Goal: Find contact information

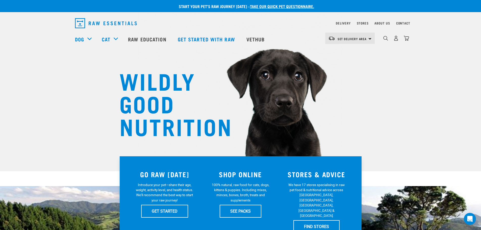
scroll to position [1, 0]
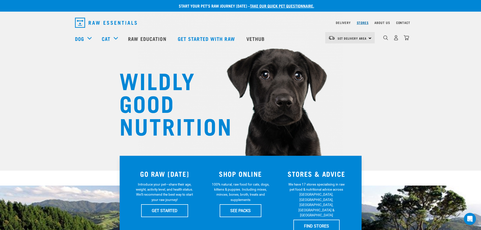
click at [364, 22] on link "Stores" at bounding box center [363, 23] width 12 height 2
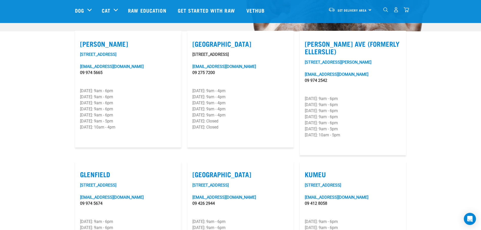
scroll to position [141, 0]
click at [221, 40] on label "Airport Oaks" at bounding box center [240, 44] width 96 height 8
click at [196, 38] on input "Airport Oaks" at bounding box center [193, 37] width 3 height 3
checkbox input "true"
click at [211, 64] on link "airportoaks@rawessentials.co.nz" at bounding box center [224, 66] width 64 height 5
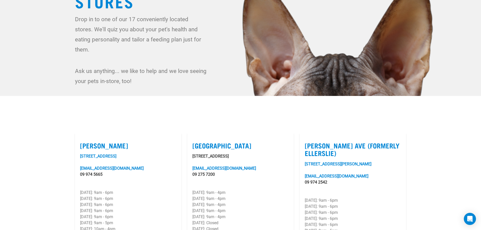
scroll to position [0, 0]
